Goal: Share content

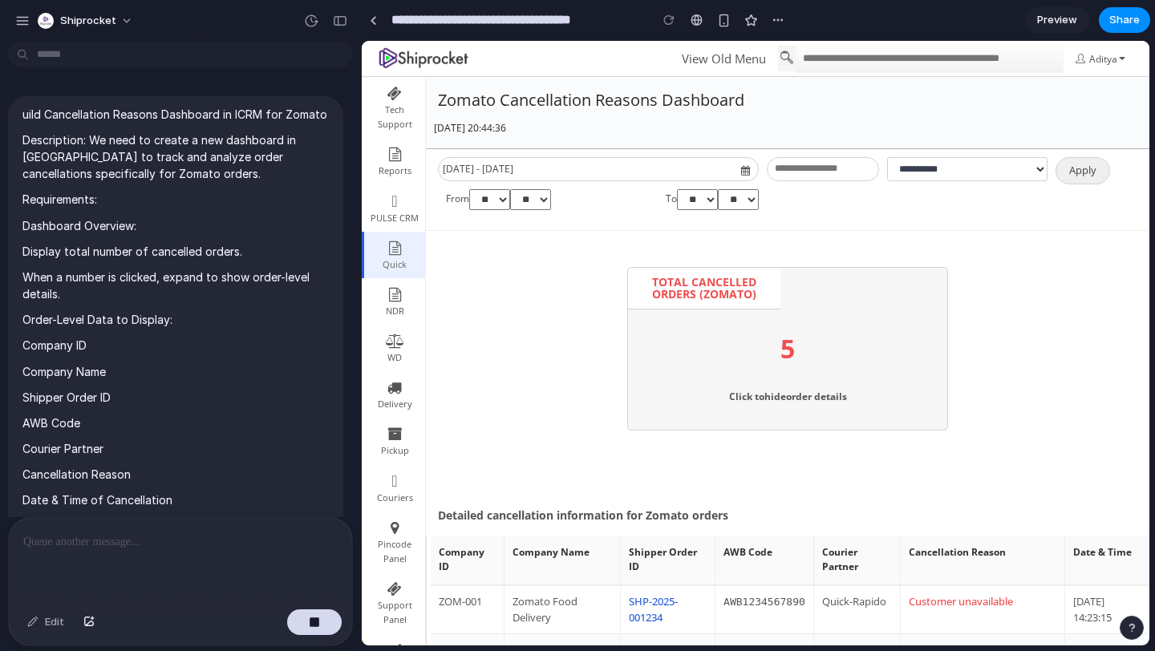
scroll to position [1146, 0]
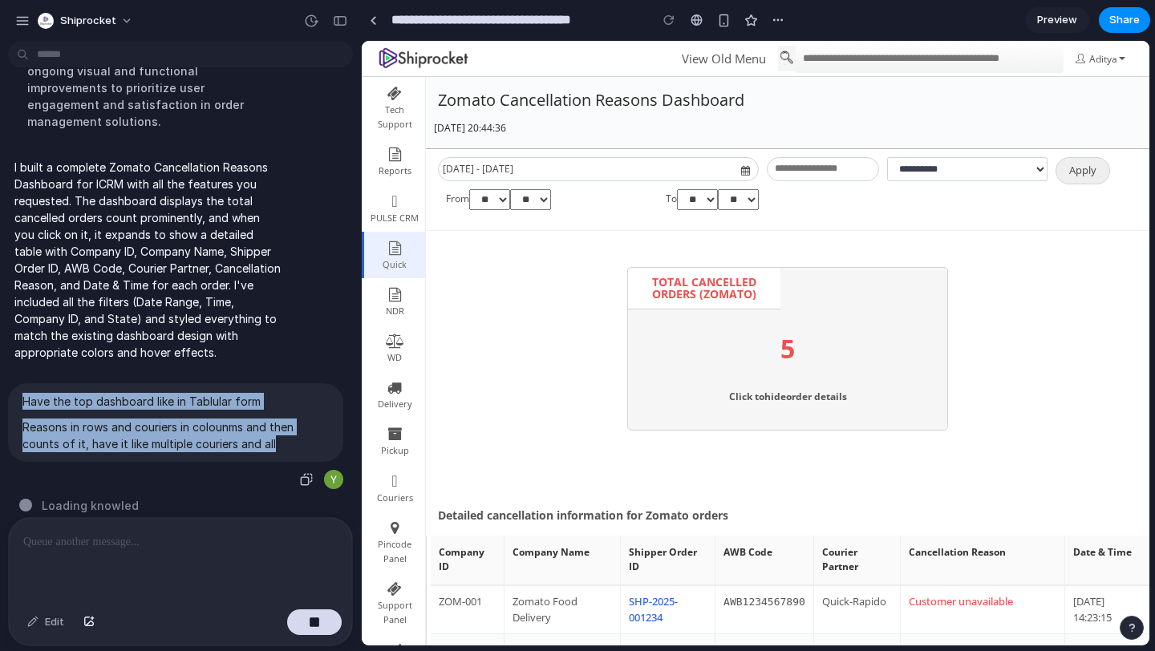
drag, startPoint x: 285, startPoint y: 424, endPoint x: 9, endPoint y: 380, distance: 279.4
click at [8, 383] on div "Have the top dashboard like in Tablular form Reasons in rows and couriers in co…" at bounding box center [175, 422] width 335 height 79
copy span "Have the top dashboard like in Tablular form Reasons in rows and couriers in co…"
click at [326, 618] on button "button" at bounding box center [314, 623] width 55 height 26
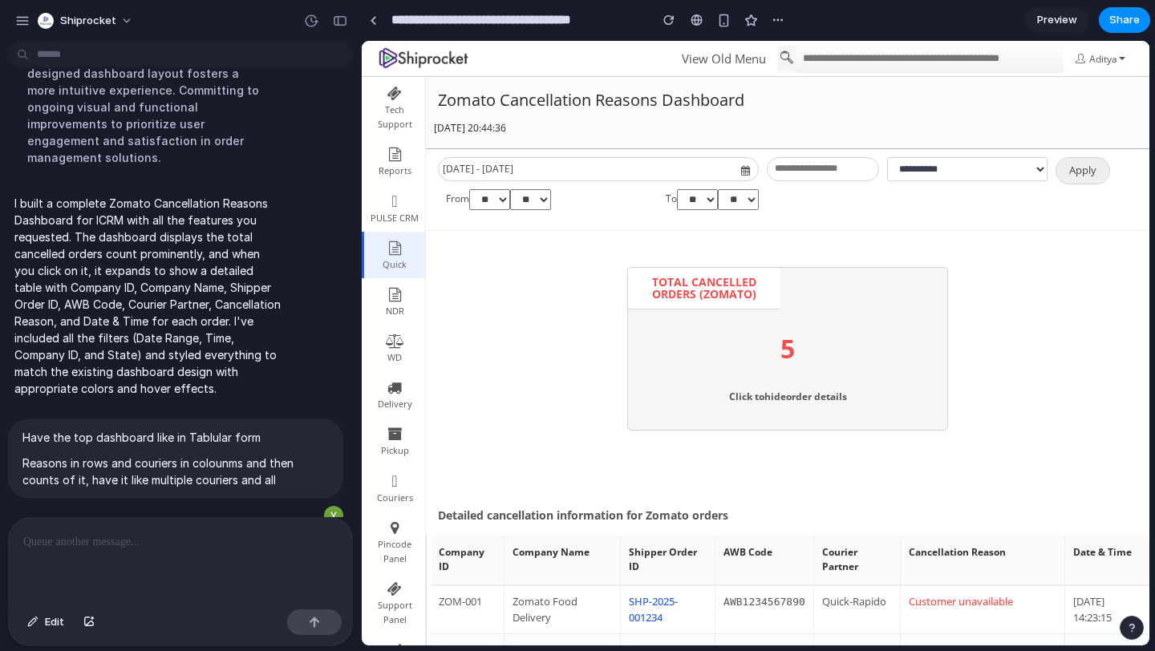
click at [130, 558] on div at bounding box center [180, 560] width 343 height 85
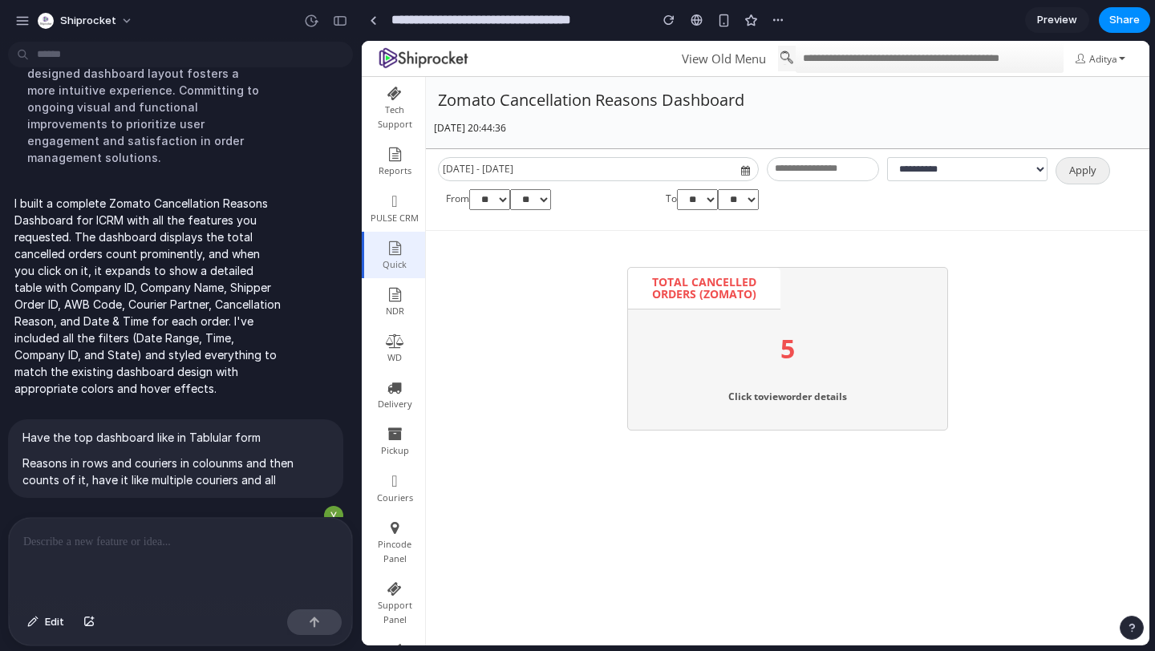
scroll to position [0, 0]
click at [143, 553] on div at bounding box center [180, 560] width 343 height 85
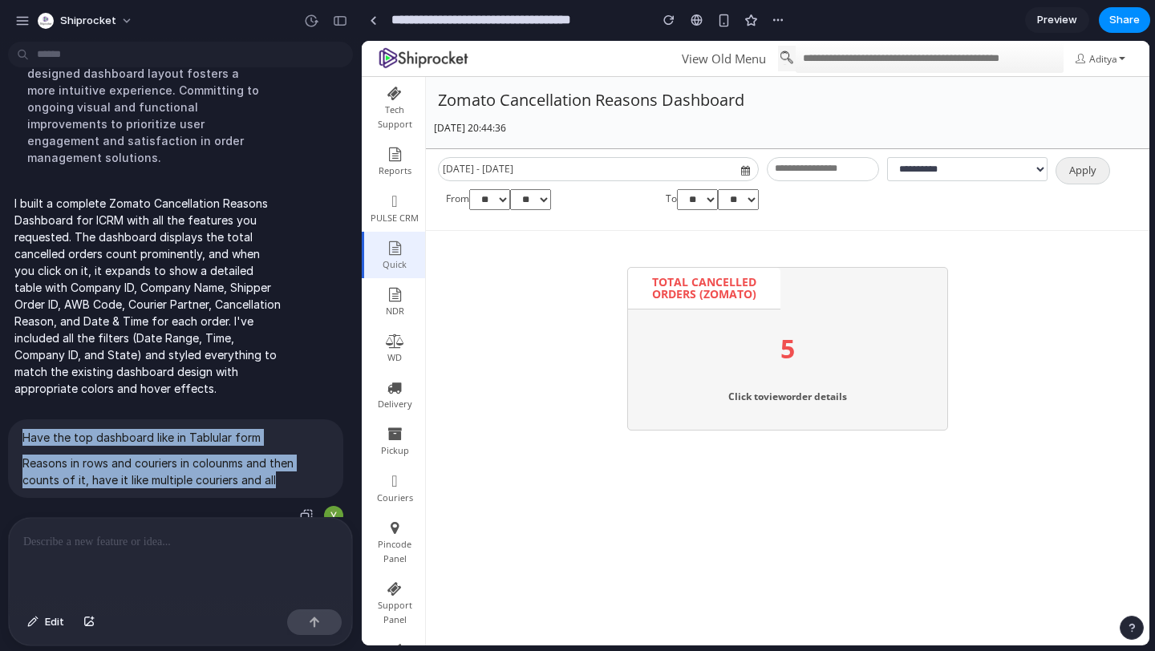
drag, startPoint x: 280, startPoint y: 464, endPoint x: 19, endPoint y: 407, distance: 266.8
click at [19, 419] on div "Have the top dashboard like in Tablular form Reasons in rows and couriers in co…" at bounding box center [175, 458] width 335 height 79
copy span "Have the top dashboard like in Tablular form Reasons in rows and couriers in co…"
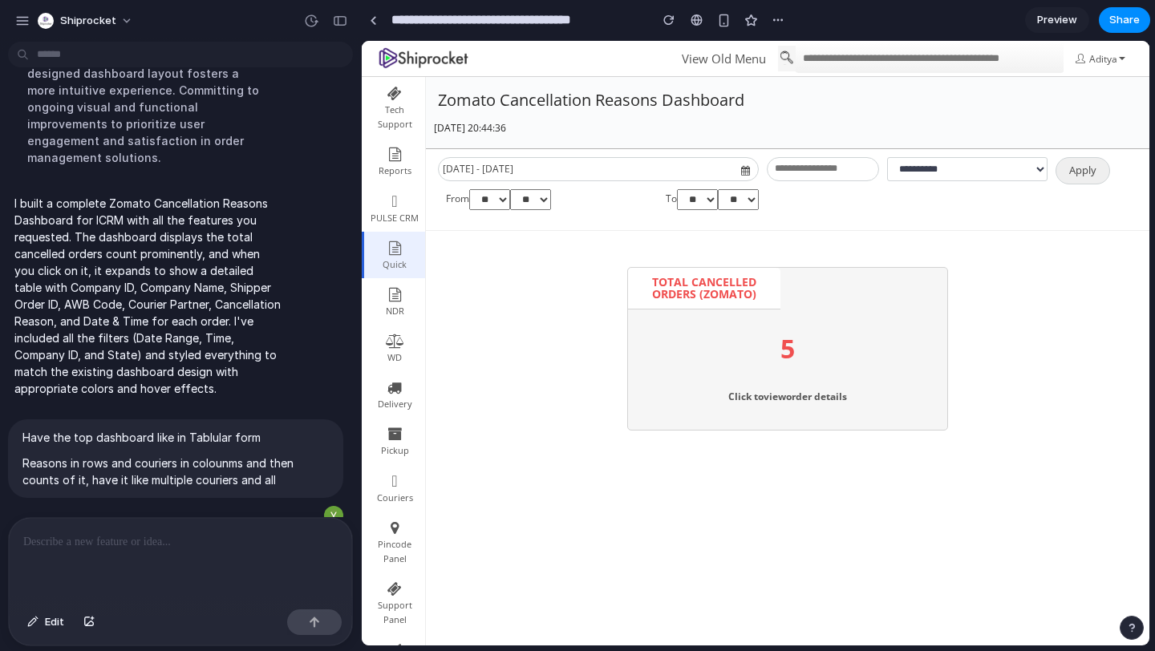
click at [45, 564] on div at bounding box center [180, 560] width 343 height 85
click at [40, 626] on button "Edit" at bounding box center [45, 623] width 53 height 26
click at [81, 551] on div at bounding box center [180, 560] width 343 height 85
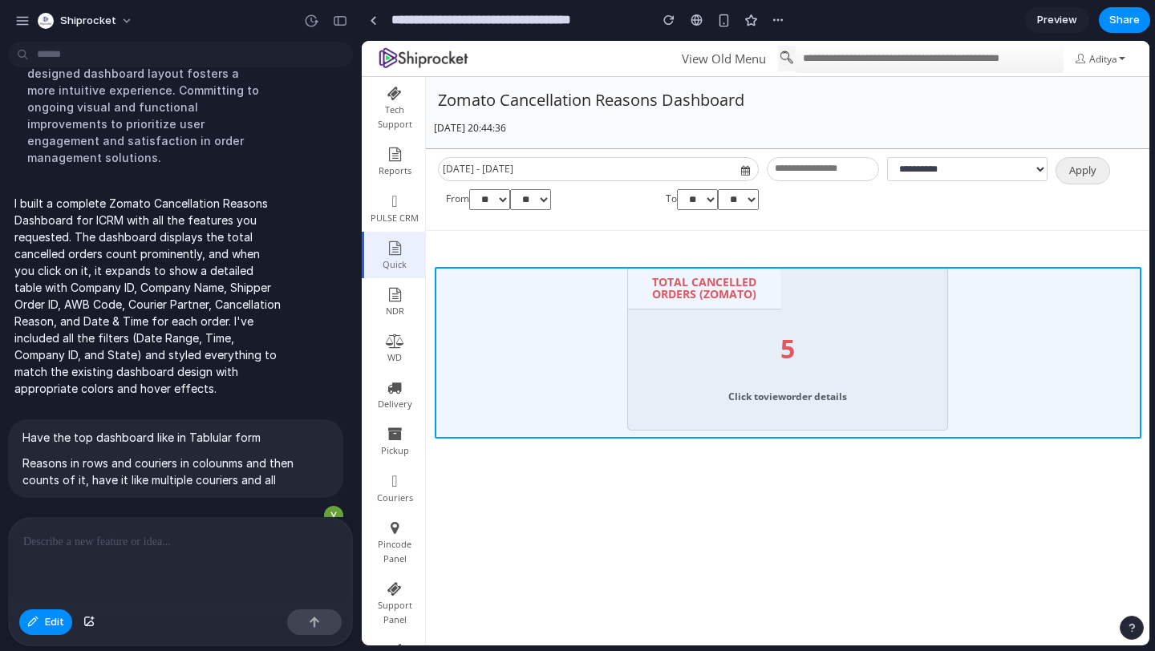
drag, startPoint x: 665, startPoint y: 363, endPoint x: 584, endPoint y: 346, distance: 82.7
click at [584, 346] on div at bounding box center [756, 344] width 787 height 604
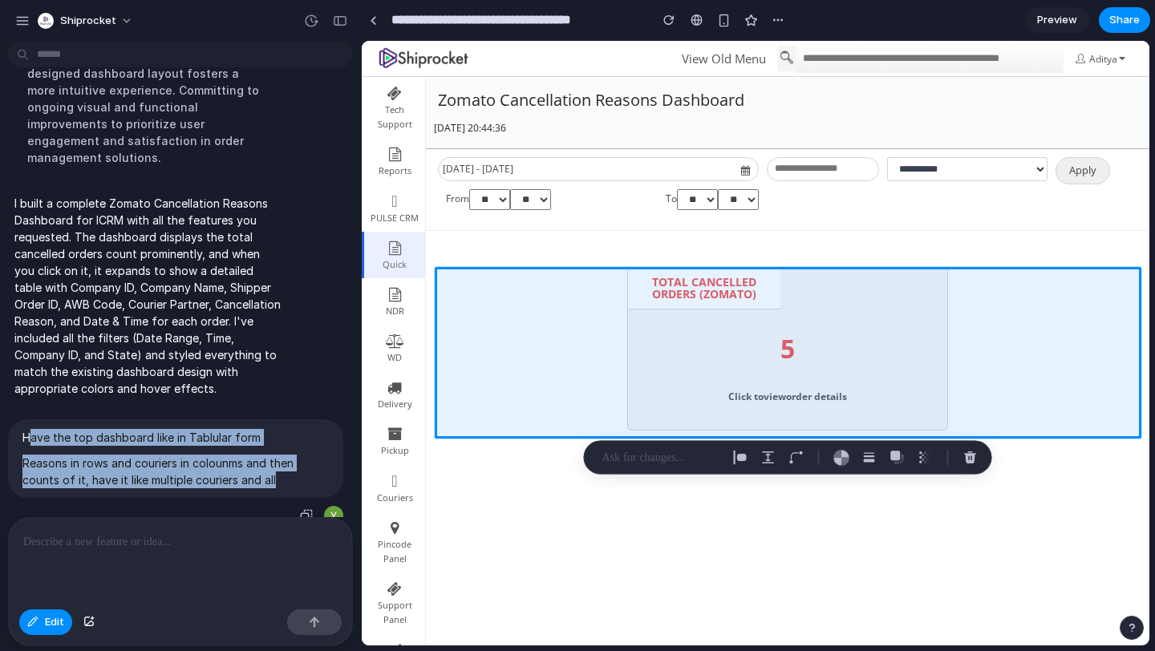
drag, startPoint x: 26, startPoint y: 423, endPoint x: 220, endPoint y: 480, distance: 201.5
click at [220, 480] on div "Have the top dashboard like in Tablular form Reasons in rows and couriers in co…" at bounding box center [175, 458] width 335 height 79
drag, startPoint x: 287, startPoint y: 462, endPoint x: 1, endPoint y: 421, distance: 289.2
click at [1, 421] on div "Have the top dashboard like in Tablular form Reasons in rows and couriers in co…" at bounding box center [175, 472] width 351 height 107
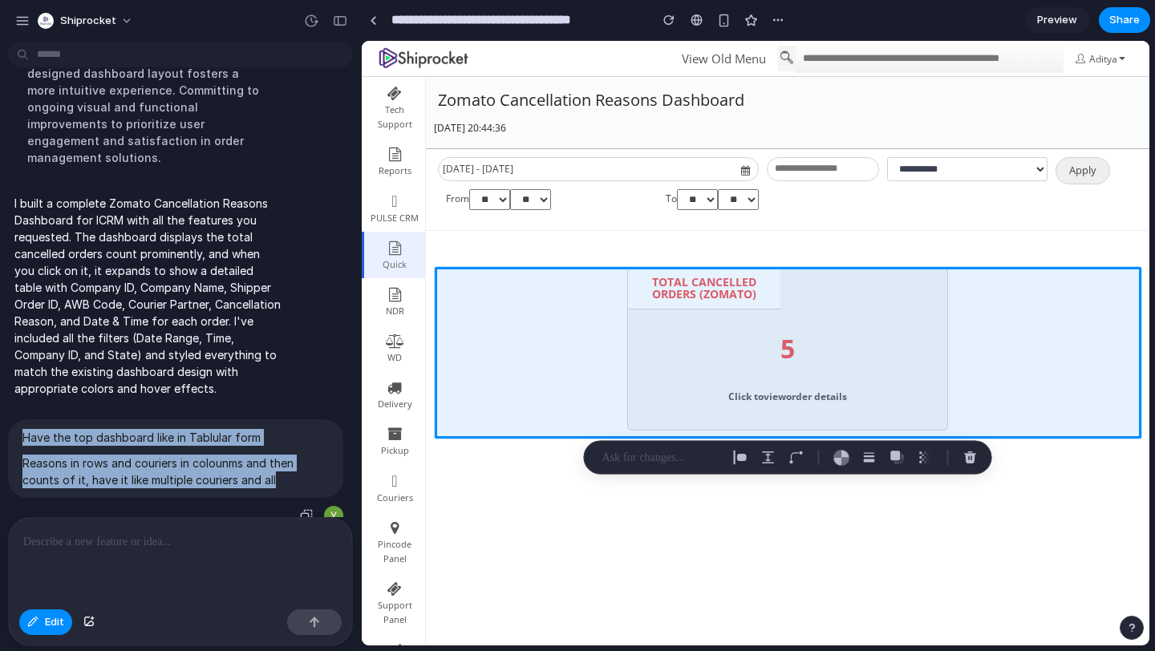
copy span "Have the top dashboard like in Tablular form Reasons in rows and couriers in co…"
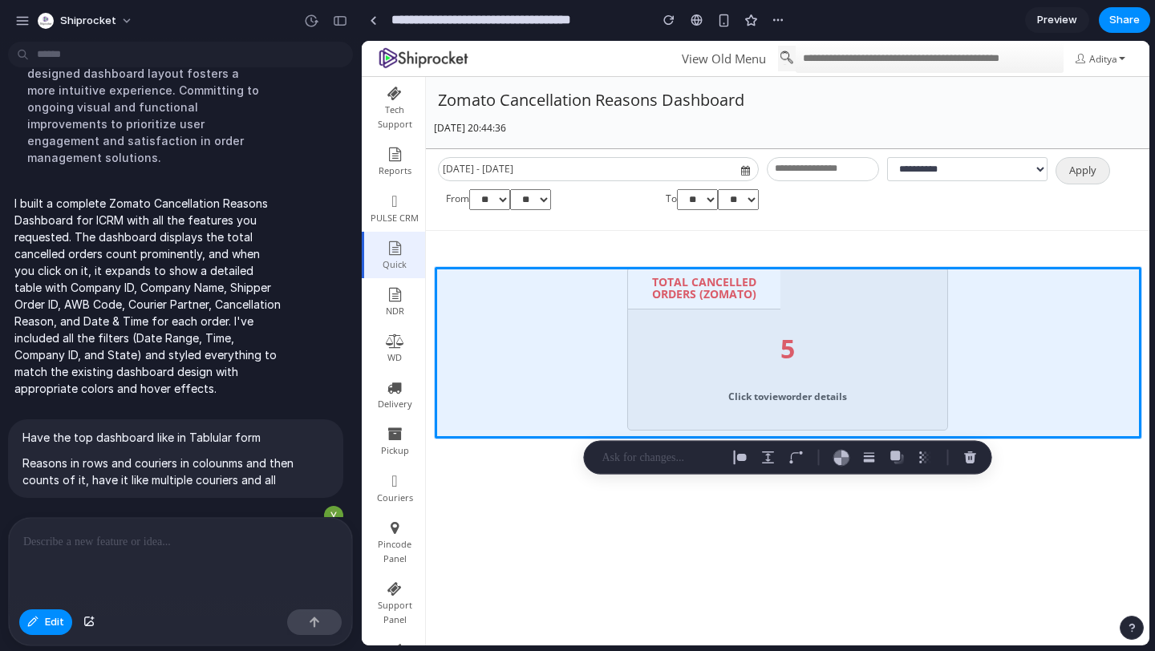
click at [673, 459] on p at bounding box center [661, 457] width 119 height 19
click at [185, 548] on p at bounding box center [180, 542] width 314 height 19
click at [48, 625] on span "Edit" at bounding box center [54, 622] width 19 height 16
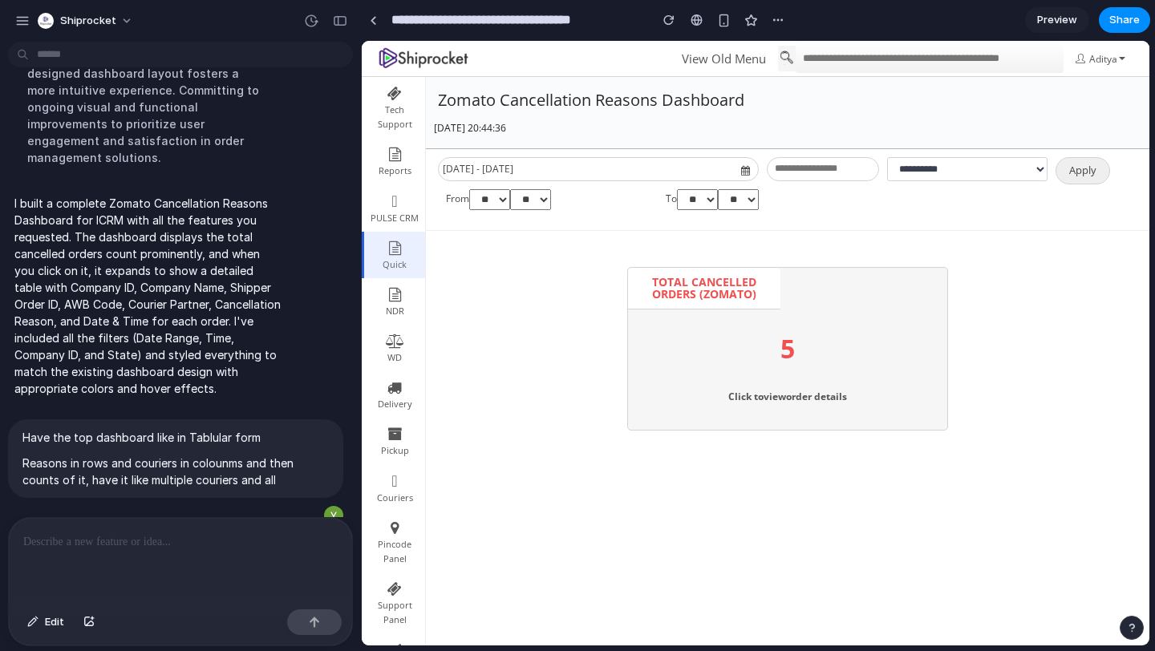
click at [132, 549] on p at bounding box center [180, 542] width 314 height 19
click at [129, 283] on p "I built a complete Zomato Cancellation Reasons Dashboard for ICRM with all the …" at bounding box center [148, 296] width 268 height 202
click at [23, 19] on div "button" at bounding box center [22, 21] width 14 height 14
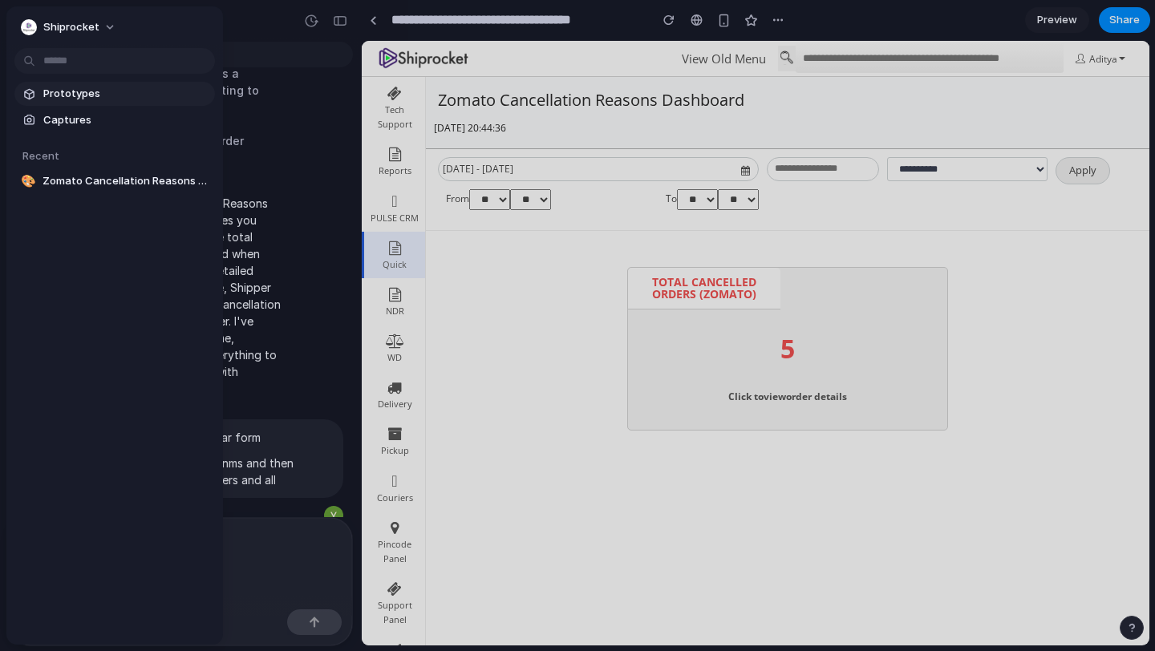
click at [69, 98] on span "Prototypes" at bounding box center [125, 94] width 165 height 16
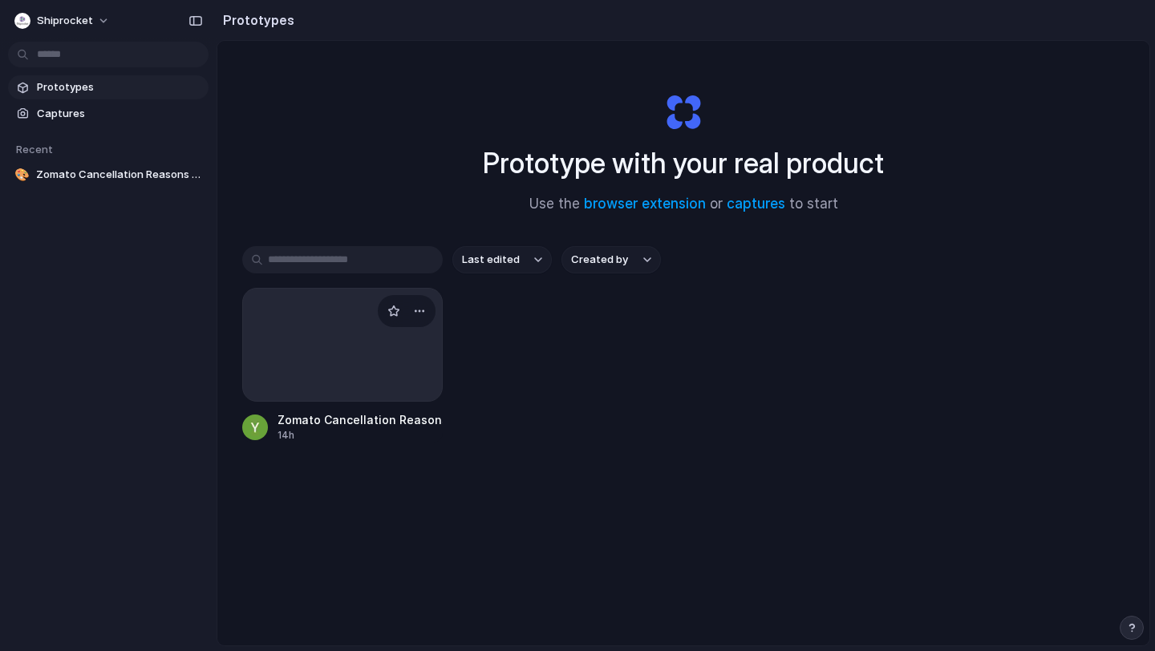
click at [348, 348] on div at bounding box center [342, 345] width 201 height 114
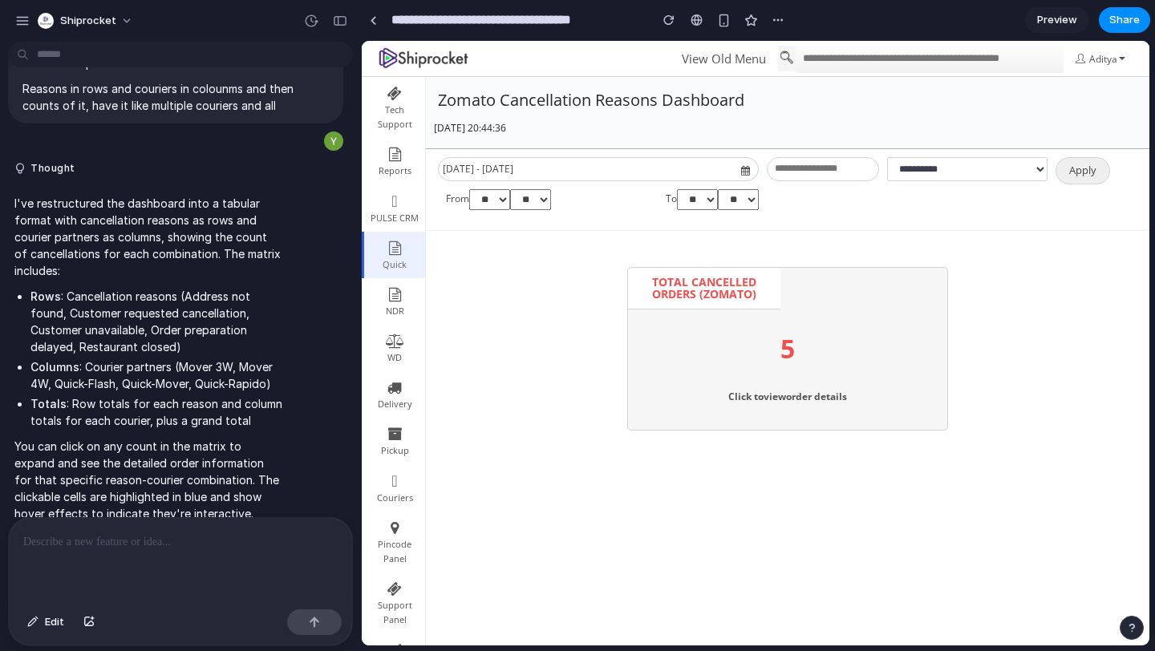
scroll to position [1211, 0]
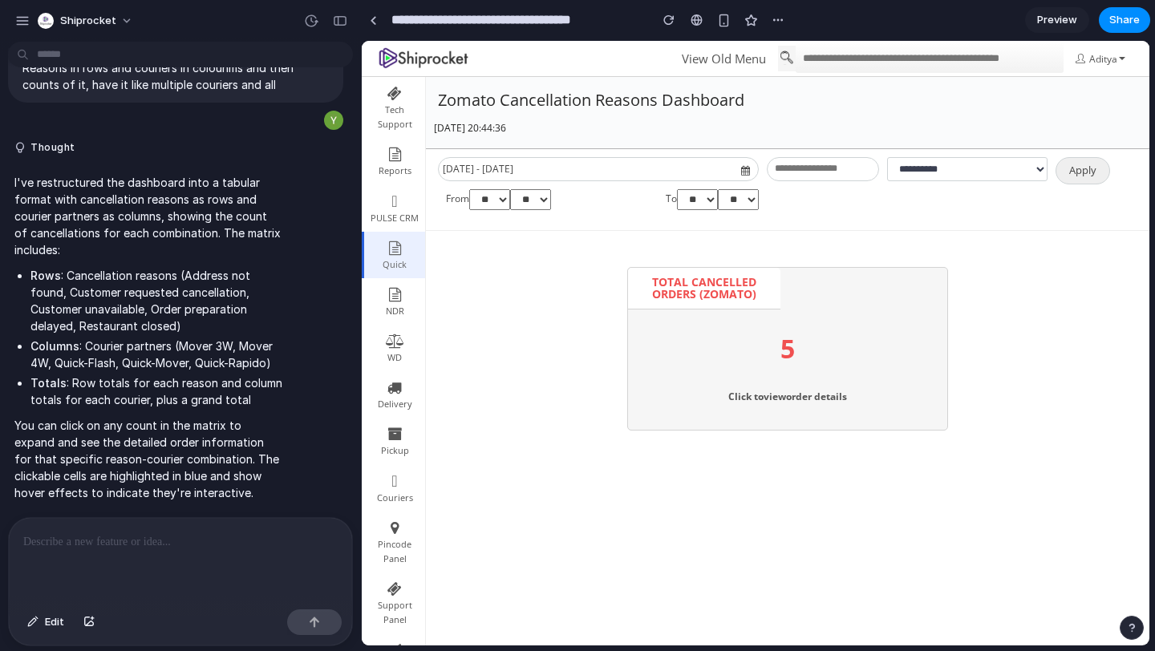
click at [144, 534] on p at bounding box center [180, 542] width 314 height 19
click at [732, 403] on p "Click to view order details" at bounding box center [787, 404] width 319 height 52
click at [767, 398] on p "Click to view order details" at bounding box center [787, 404] width 319 height 52
click at [784, 359] on p "5" at bounding box center [787, 344] width 319 height 52
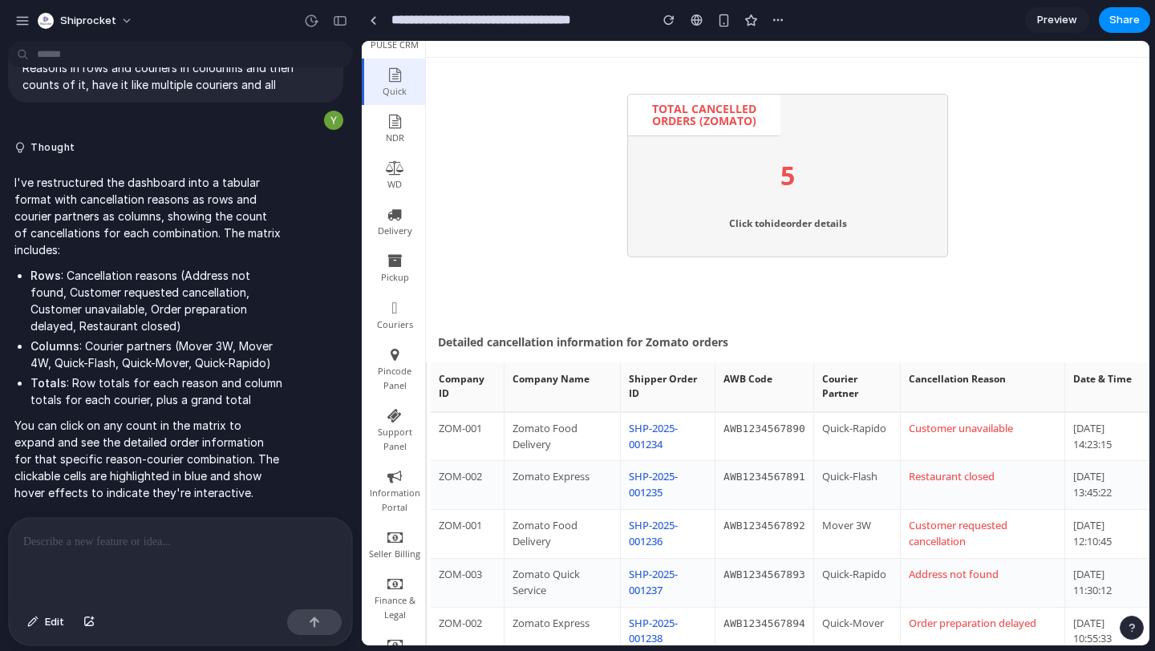
scroll to position [14, 0]
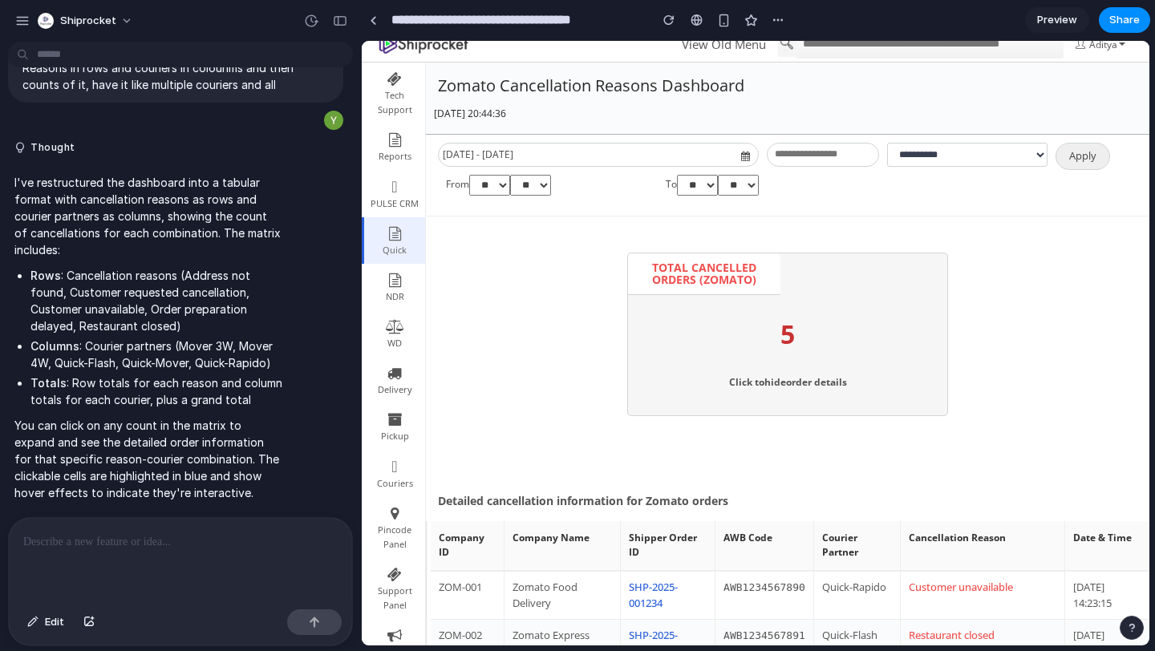
click at [779, 327] on p "5" at bounding box center [787, 329] width 319 height 52
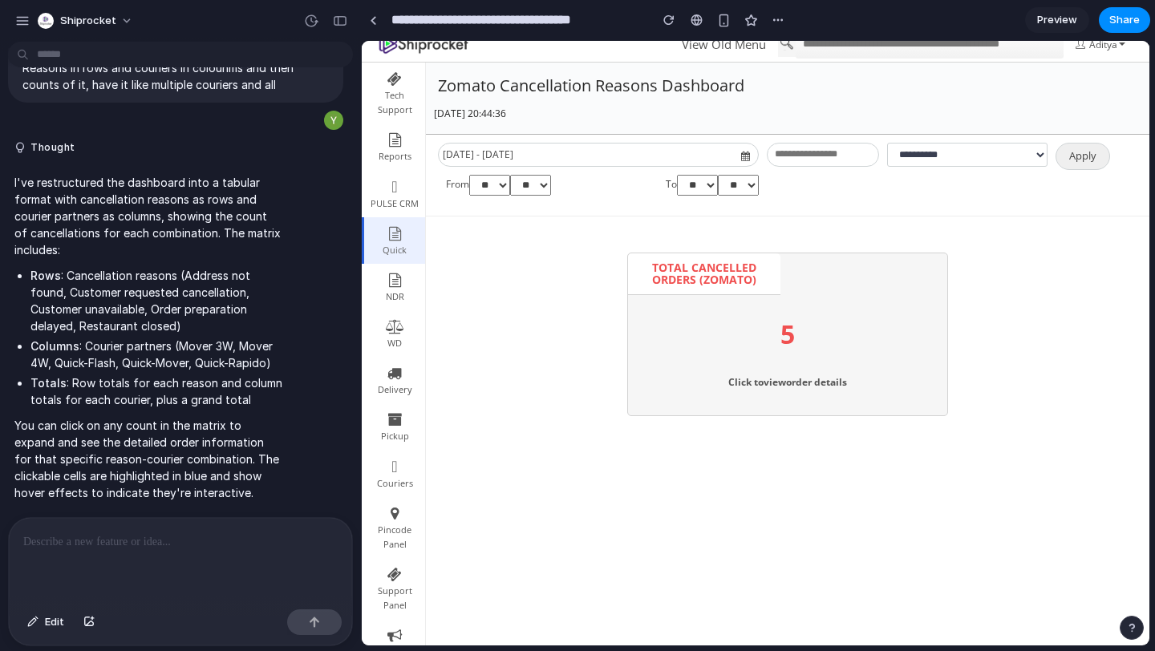
click at [112, 546] on p at bounding box center [180, 542] width 314 height 19
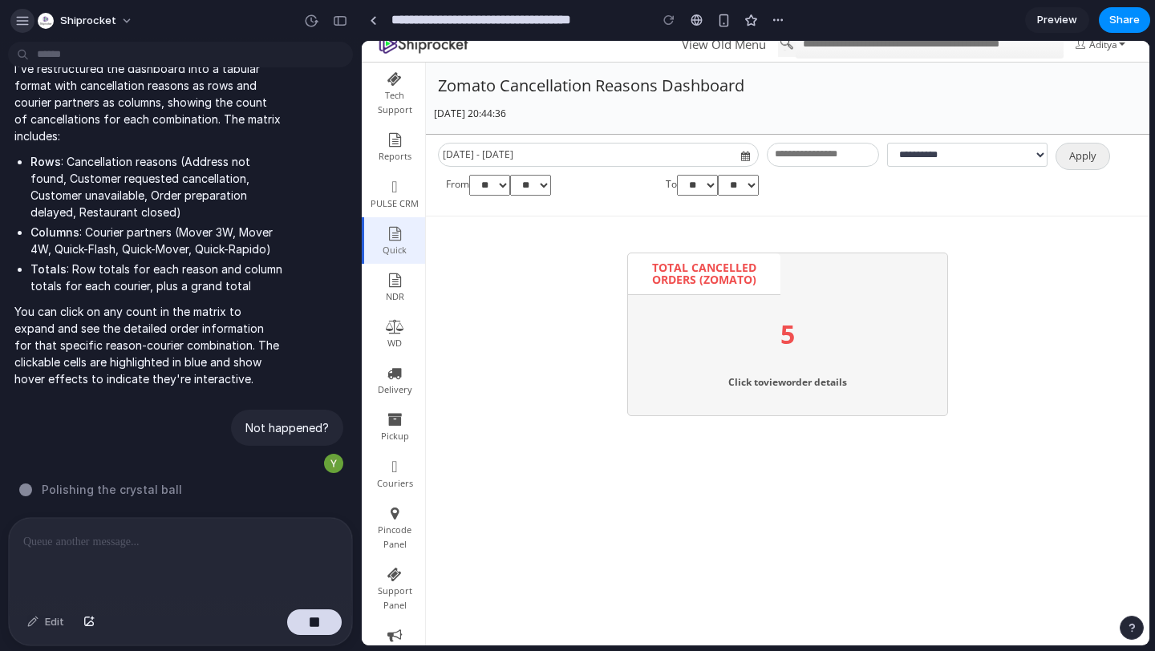
click at [16, 23] on div "button" at bounding box center [22, 21] width 14 height 14
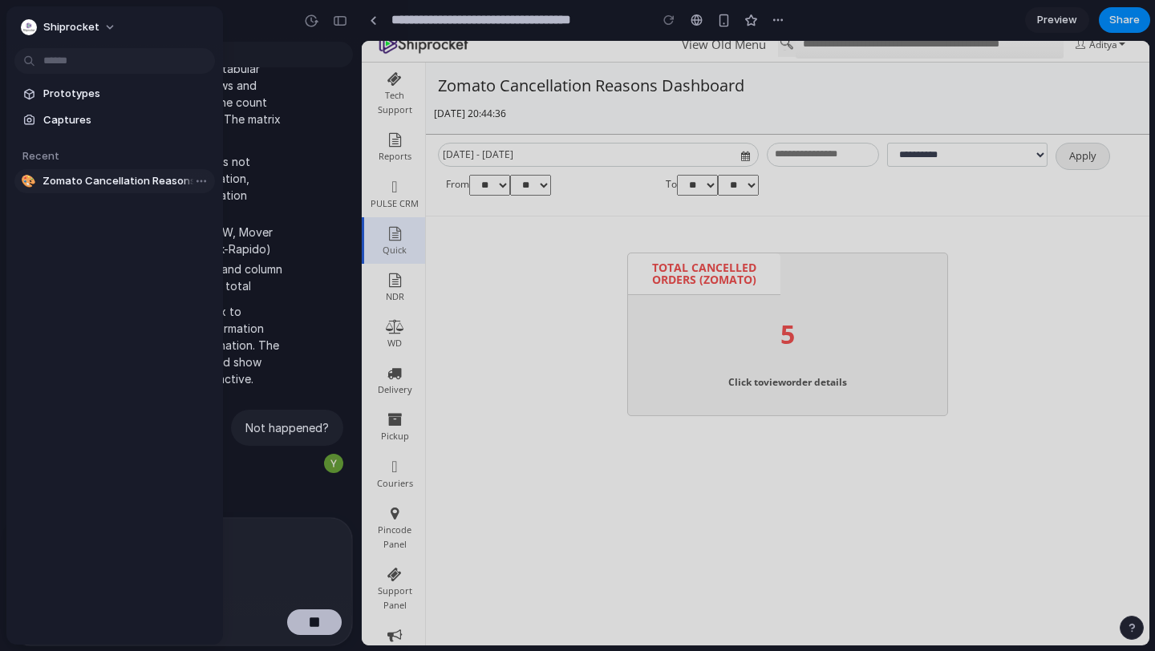
click at [132, 180] on span "Zomato Cancellation Reasons Dashboard" at bounding box center [126, 181] width 166 height 16
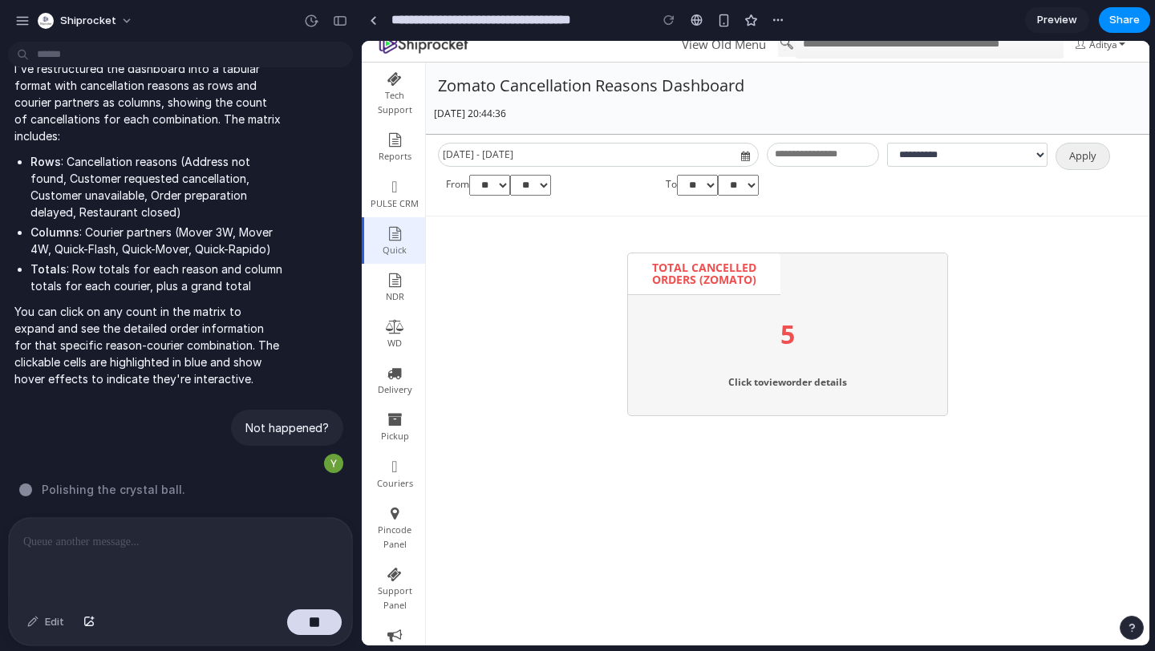
click at [23, 3] on div "Shiprocket" at bounding box center [180, 19] width 361 height 38
click at [23, 17] on div "button" at bounding box center [22, 21] width 14 height 14
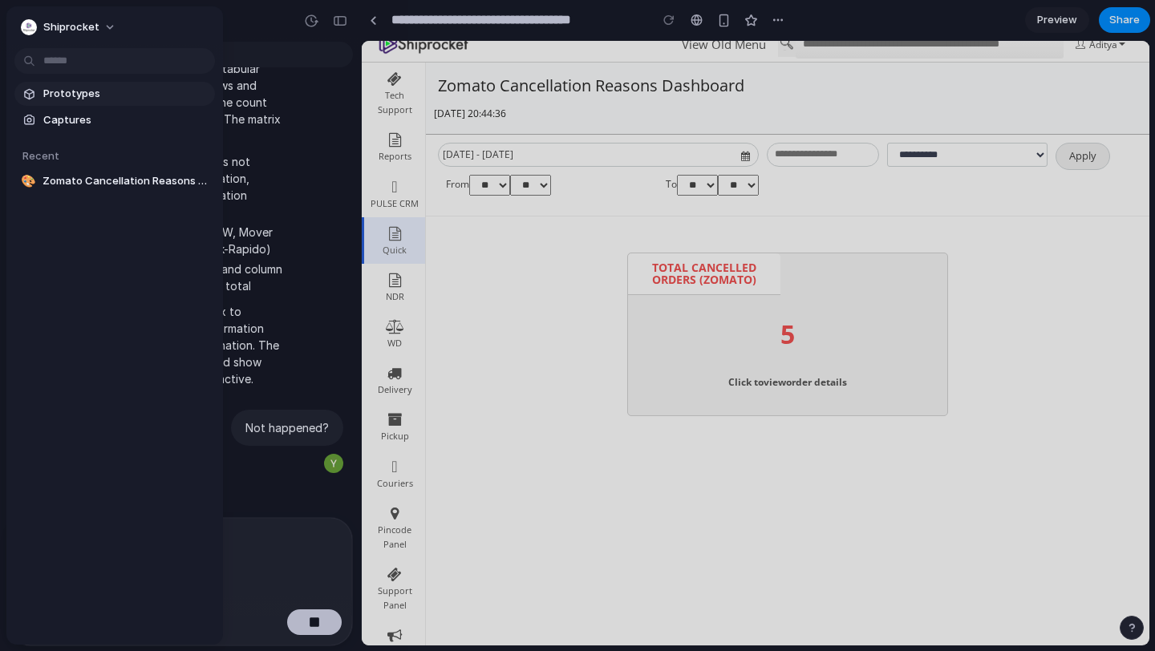
click at [71, 98] on span "Prototypes" at bounding box center [125, 94] width 165 height 16
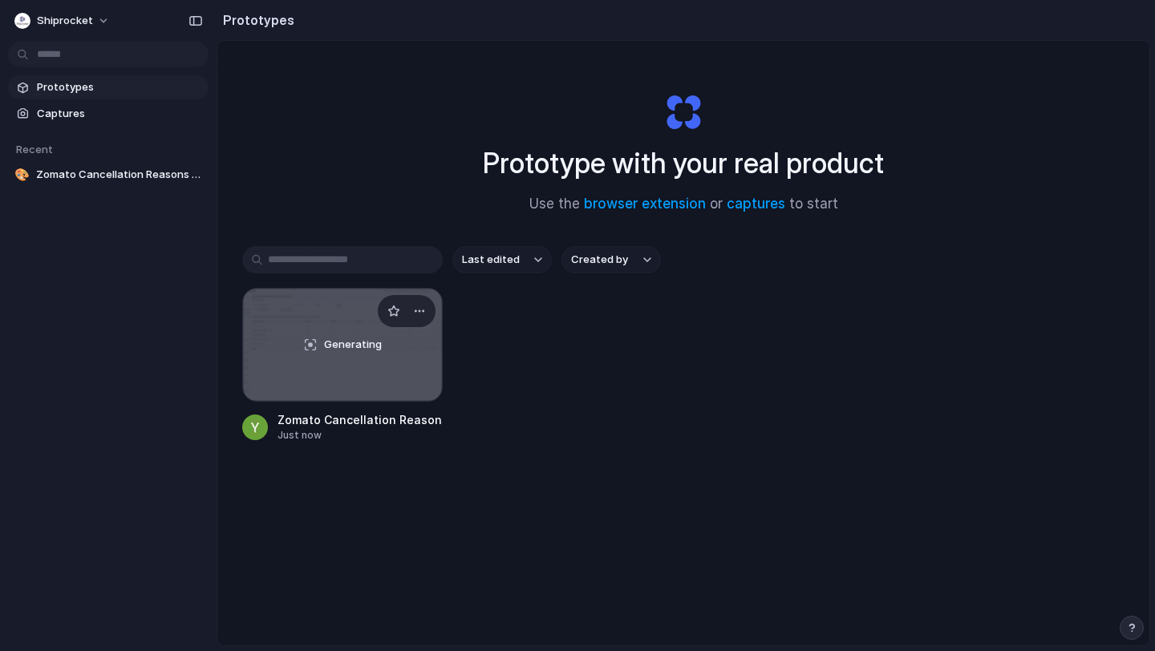
click at [340, 320] on div "Generating" at bounding box center [342, 345] width 199 height 112
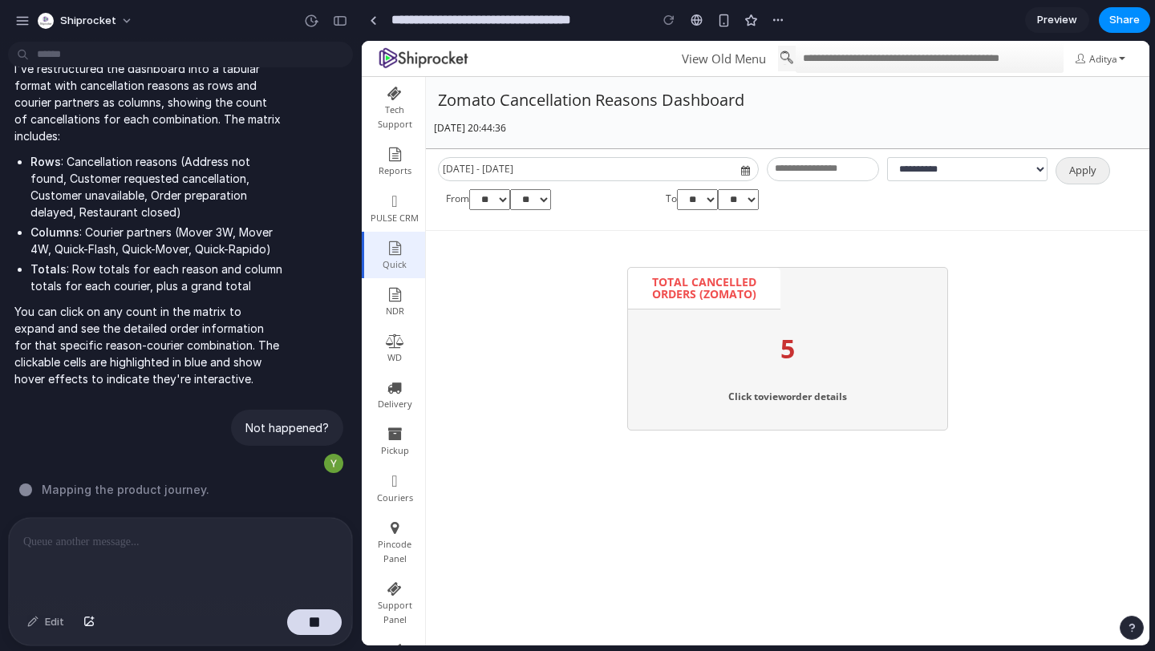
click at [791, 365] on p "5" at bounding box center [787, 344] width 319 height 52
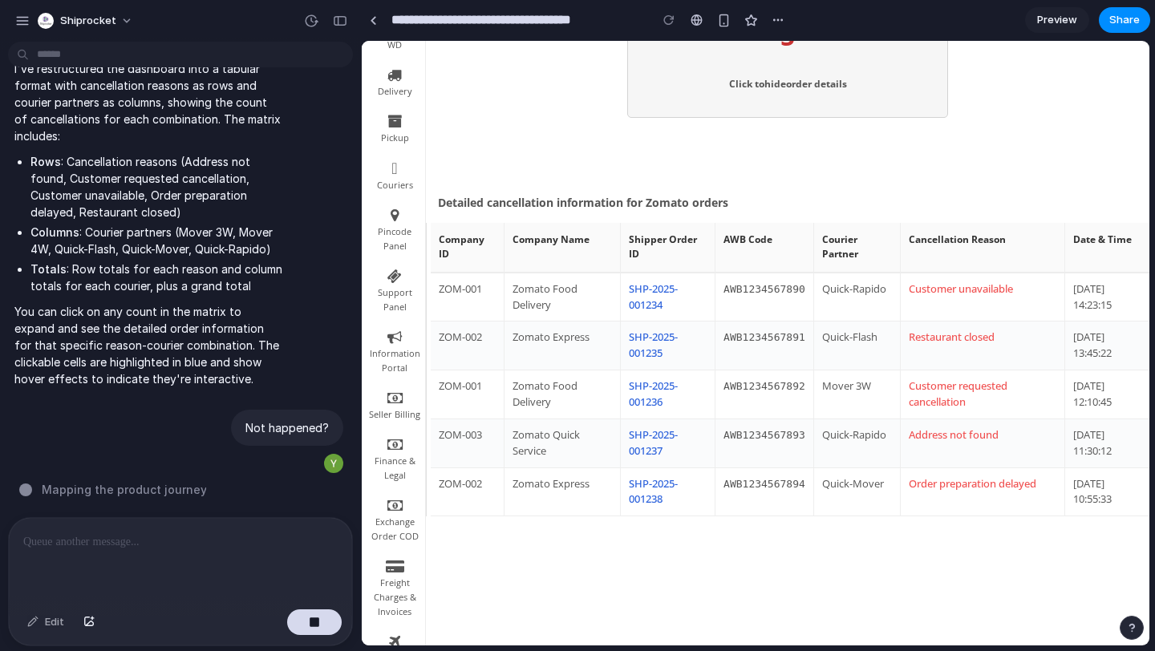
scroll to position [411, 0]
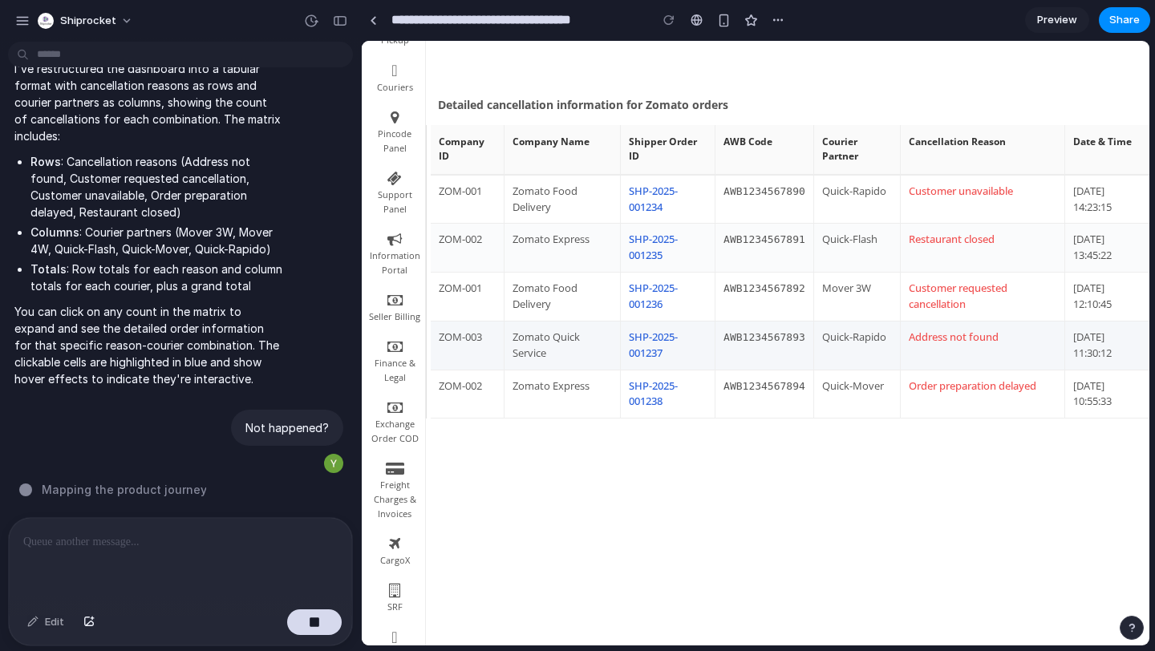
click at [554, 348] on td "Zomato Quick Service" at bounding box center [562, 345] width 116 height 49
click at [825, 343] on td "Quick-Rapido" at bounding box center [856, 345] width 87 height 49
click at [942, 338] on td "Address not found" at bounding box center [982, 345] width 164 height 49
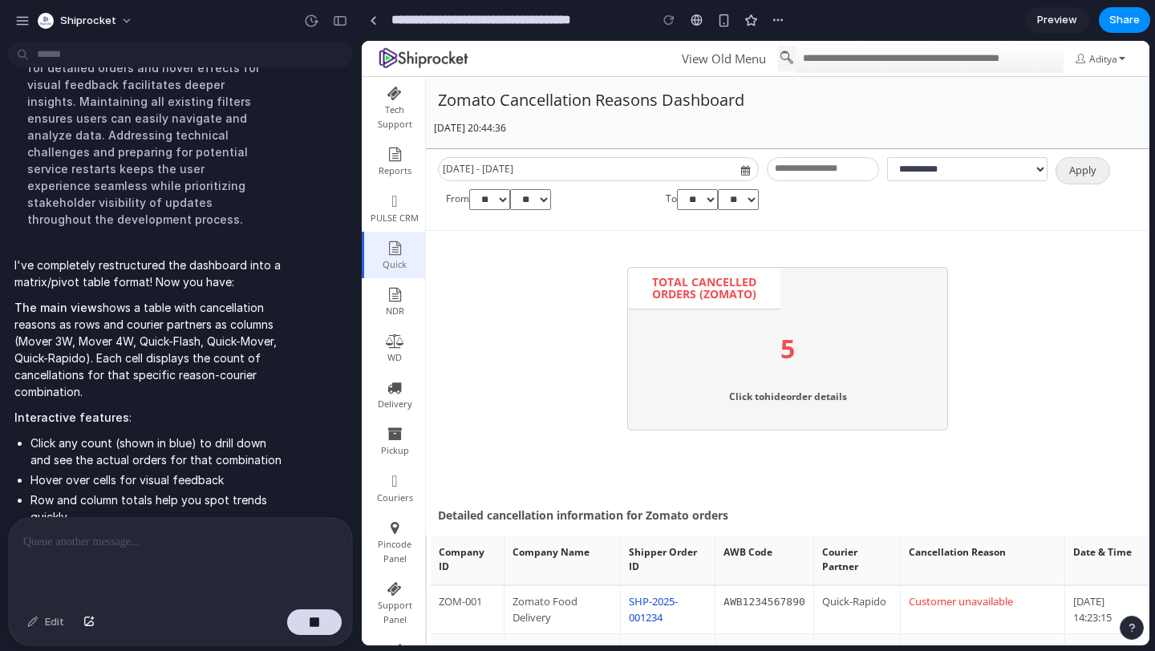
scroll to position [1867, 0]
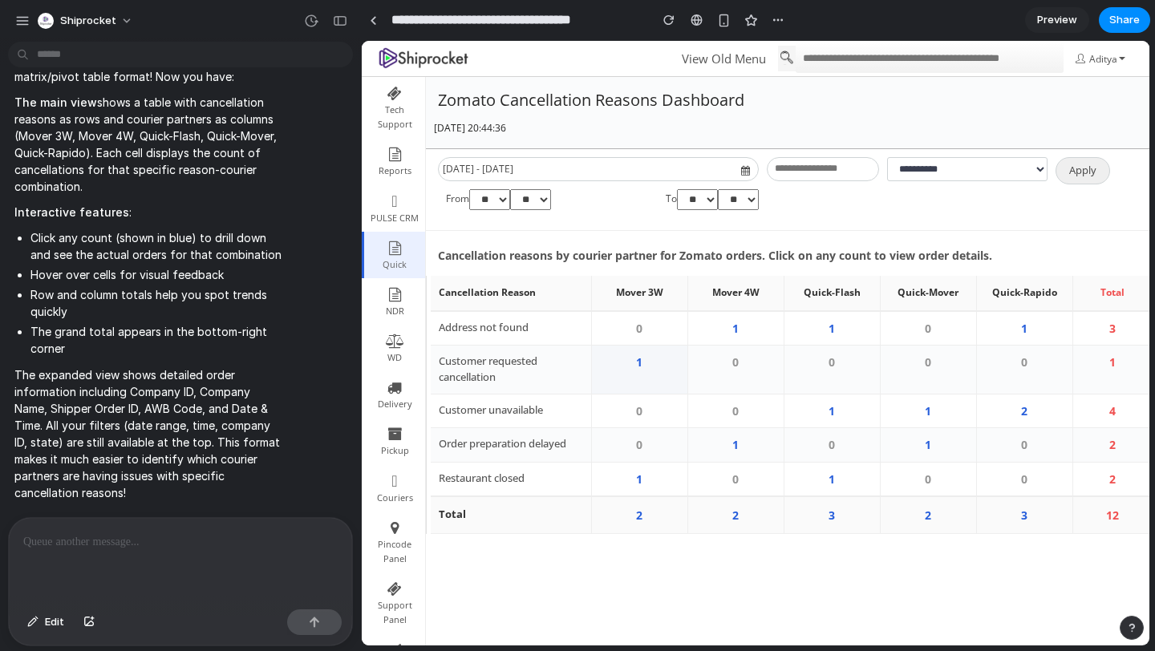
click at [638, 363] on td "1" at bounding box center [639, 370] width 96 height 49
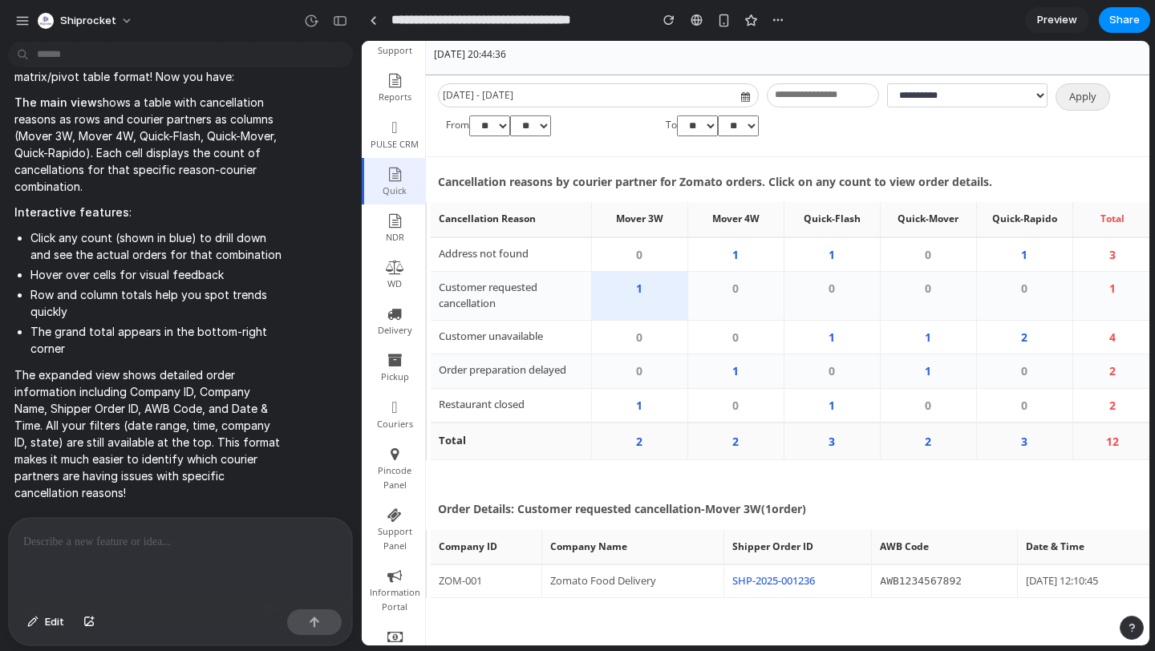
scroll to position [73, 0]
click at [1027, 444] on td "3" at bounding box center [1024, 442] width 96 height 38
click at [959, 444] on td "2" at bounding box center [928, 442] width 96 height 38
click at [926, 445] on td "2" at bounding box center [928, 442] width 96 height 38
click at [1021, 330] on td "2" at bounding box center [1024, 338] width 96 height 34
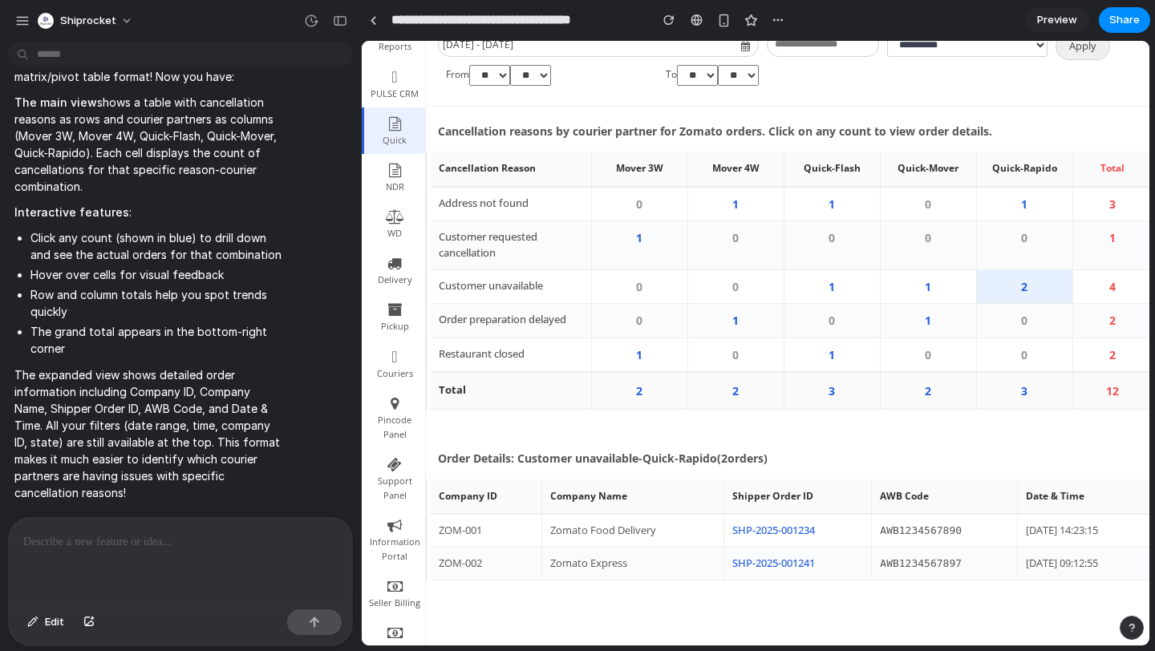
scroll to position [165, 0]
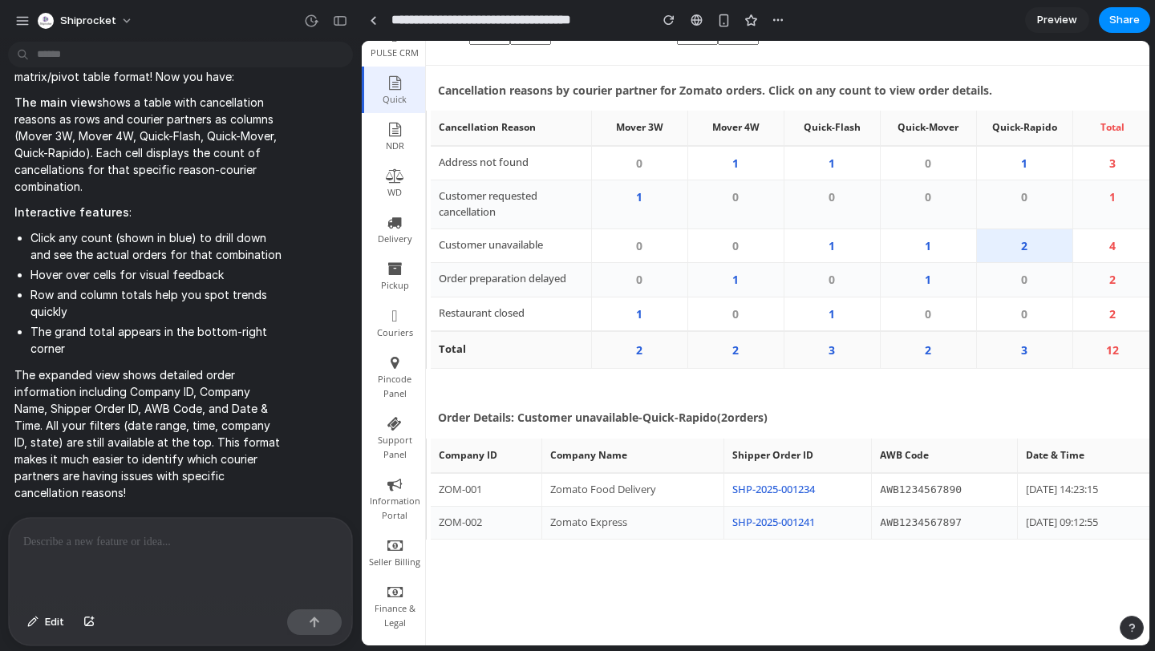
click at [136, 554] on div at bounding box center [180, 560] width 343 height 85
drag, startPoint x: 159, startPoint y: 548, endPoint x: 0, endPoint y: 541, distance: 158.9
click at [0, 545] on div "**********" at bounding box center [175, 581] width 351 height 129
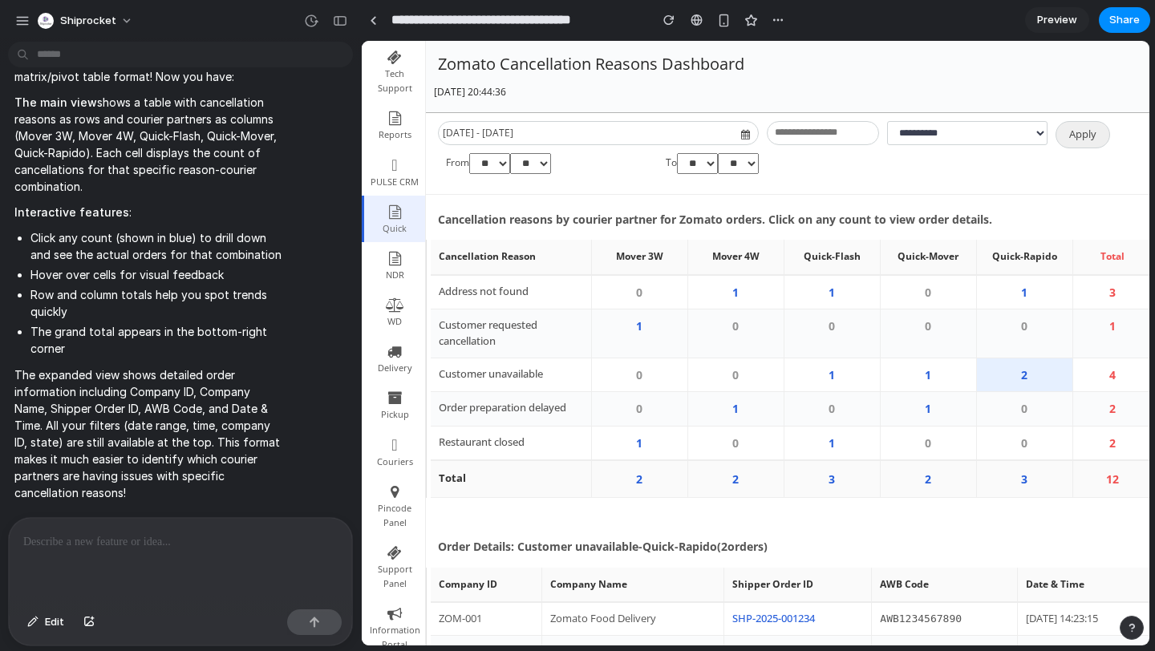
scroll to position [0, 0]
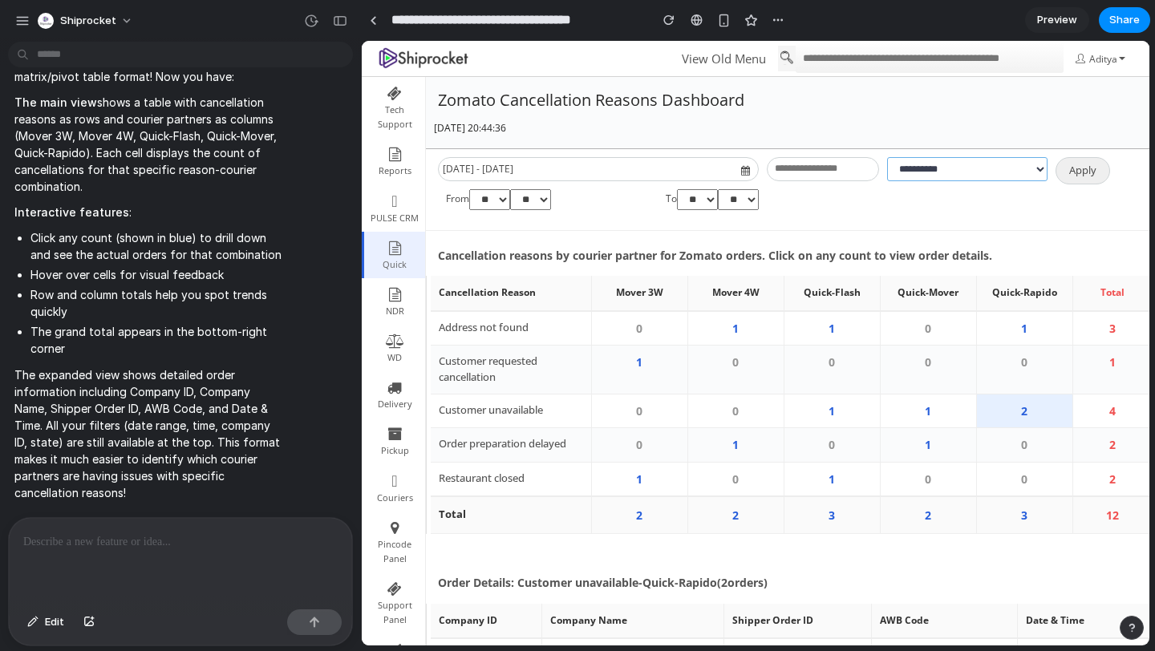
click at [925, 171] on select "**********" at bounding box center [967, 169] width 160 height 24
click at [887, 157] on select "**********" at bounding box center [967, 169] width 160 height 24
click at [946, 166] on select "**********" at bounding box center [967, 169] width 160 height 24
select select "**********"
click at [887, 157] on select "**********" at bounding box center [967, 169] width 160 height 24
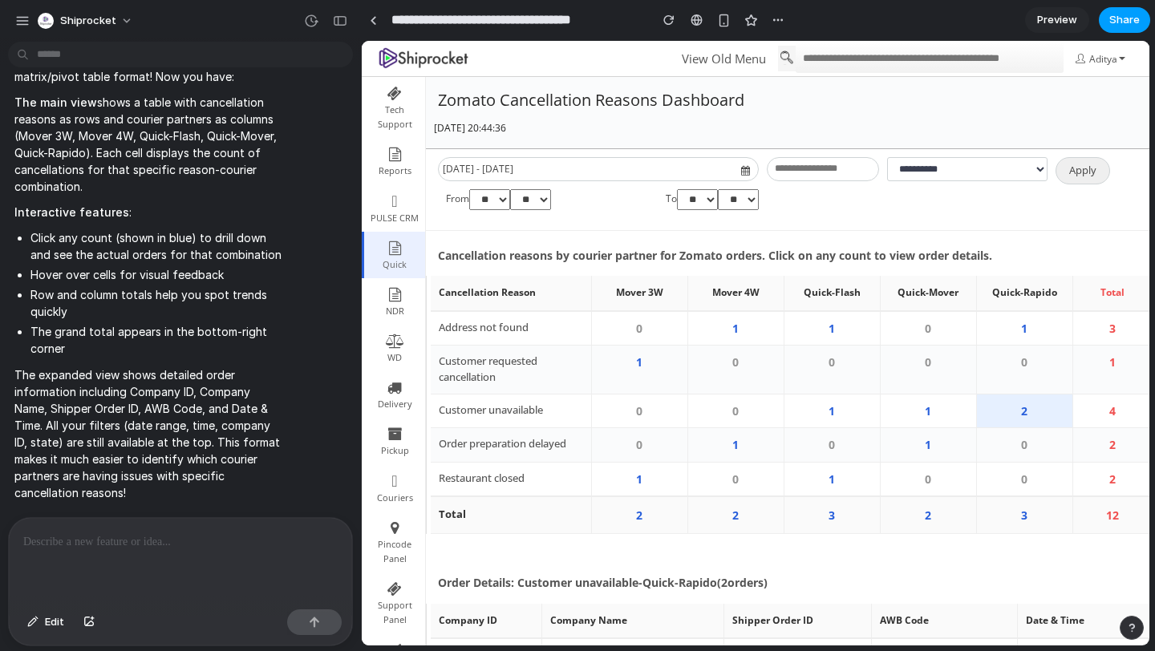
click at [1115, 17] on span "Share" at bounding box center [1124, 20] width 30 height 16
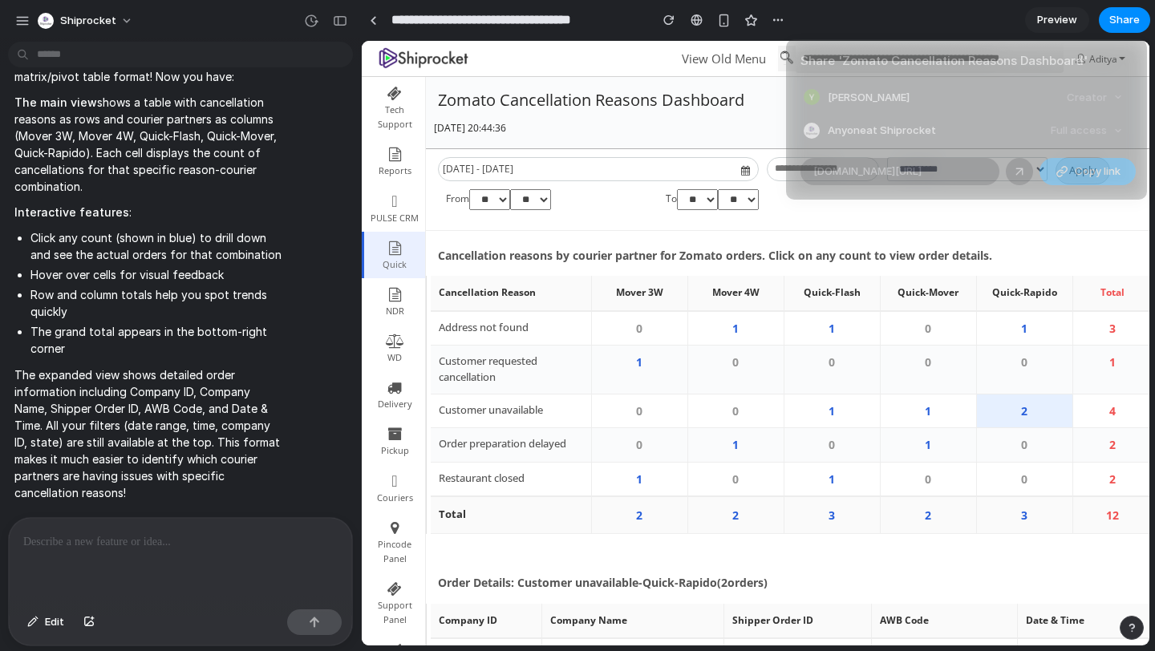
click at [1072, 172] on button "Copy link" at bounding box center [1087, 171] width 96 height 27
